Goal: Task Accomplishment & Management: Manage account settings

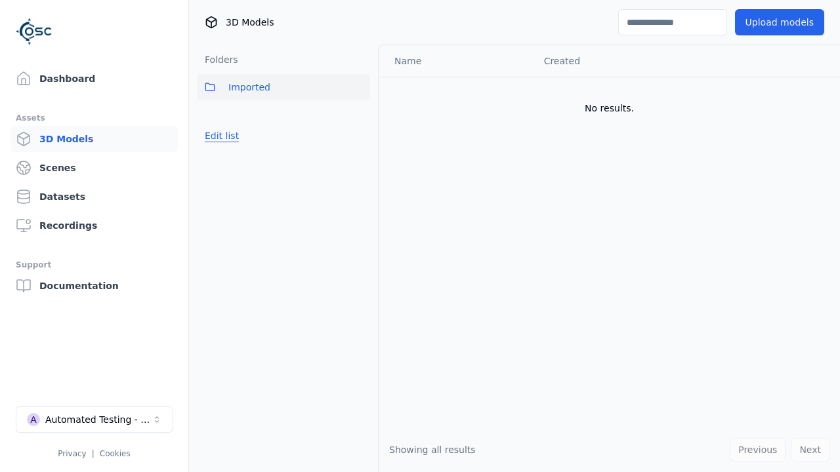
click at [219, 136] on button "Edit list" at bounding box center [222, 136] width 50 height 24
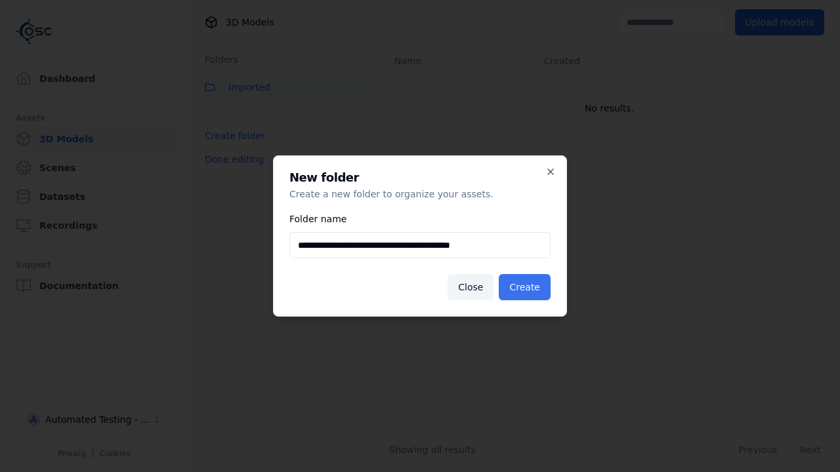
type input "**********"
click at [527, 287] on button "Create" at bounding box center [525, 287] width 52 height 26
click at [230, 171] on button "Done editing" at bounding box center [234, 160] width 75 height 24
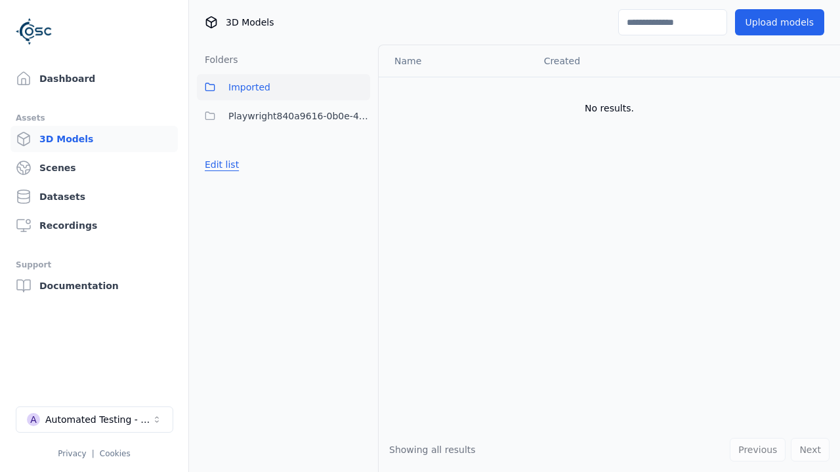
click at [219, 165] on button "Edit list" at bounding box center [222, 165] width 50 height 24
click at [359, 116] on html "Support Dashboard Assets 3D Models Scenes Datasets Recordings Support Documenta…" at bounding box center [420, 236] width 840 height 472
click at [359, 164] on div "Rename" at bounding box center [365, 164] width 88 height 21
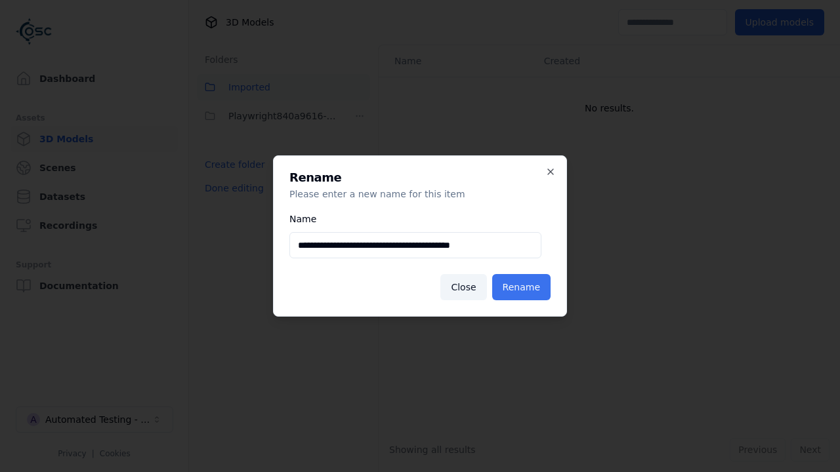
click at [415, 245] on input "**********" at bounding box center [415, 245] width 252 height 26
type input "**********"
click at [523, 287] on button "Rename" at bounding box center [521, 287] width 58 height 26
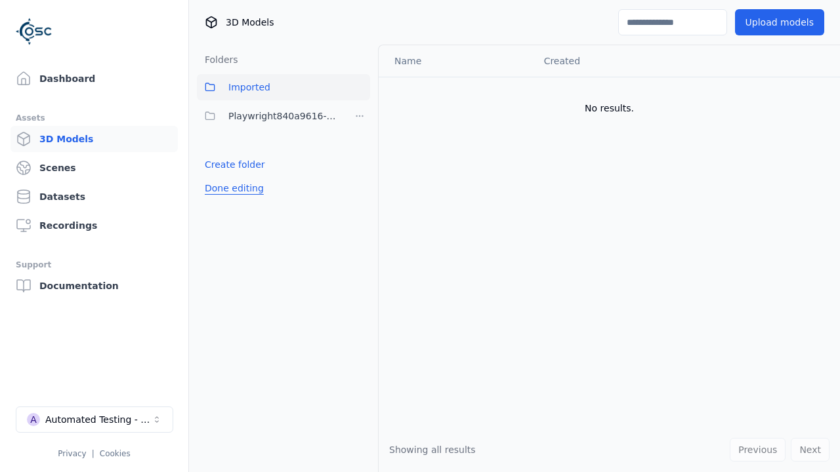
click at [230, 188] on button "Done editing" at bounding box center [234, 188] width 75 height 24
click at [219, 176] on button "Done editing" at bounding box center [234, 188] width 75 height 24
click at [359, 116] on html "Support Dashboard Assets 3D Models Scenes Datasets Recordings Support Documenta…" at bounding box center [420, 236] width 840 height 472
click at [359, 185] on div "Delete" at bounding box center [365, 184] width 88 height 21
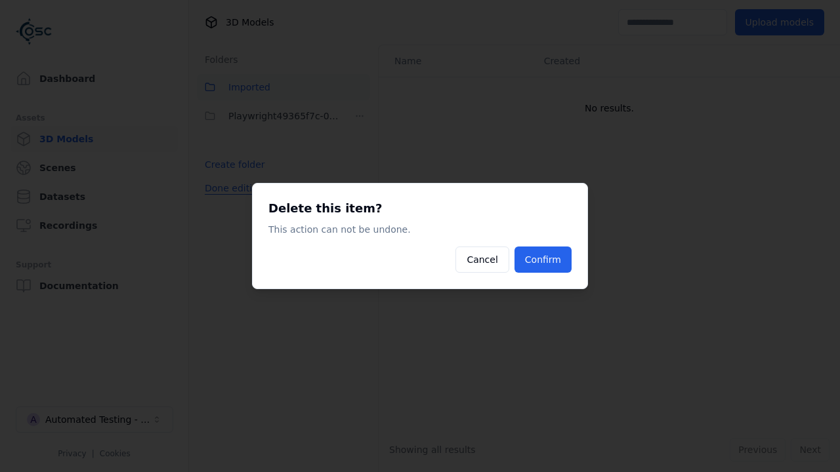
click at [544, 260] on button "Confirm" at bounding box center [542, 260] width 57 height 26
click at [230, 188] on button "Done editing" at bounding box center [234, 188] width 75 height 24
